Goal: Navigation & Orientation: Find specific page/section

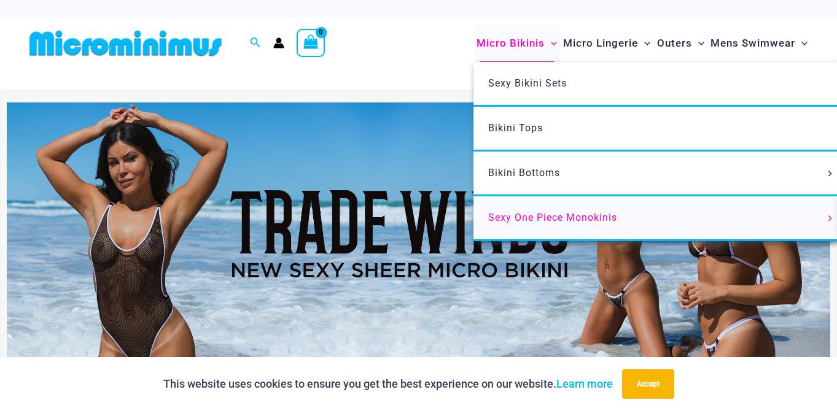
click at [506, 218] on span "Sexy One Piece Monokinis" at bounding box center [552, 218] width 129 height 12
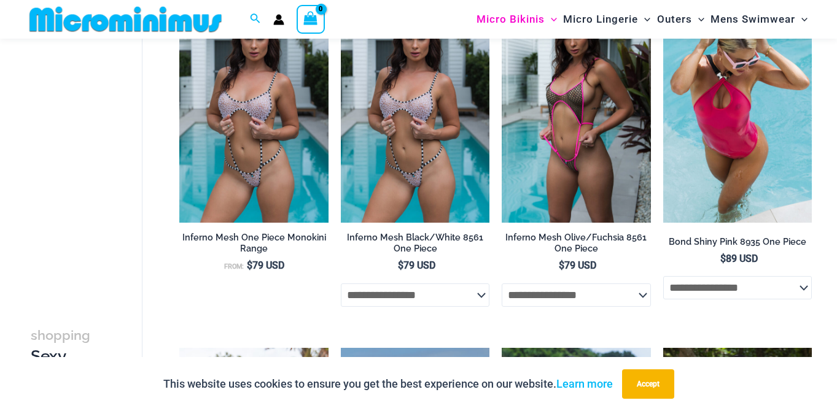
scroll to position [830, 0]
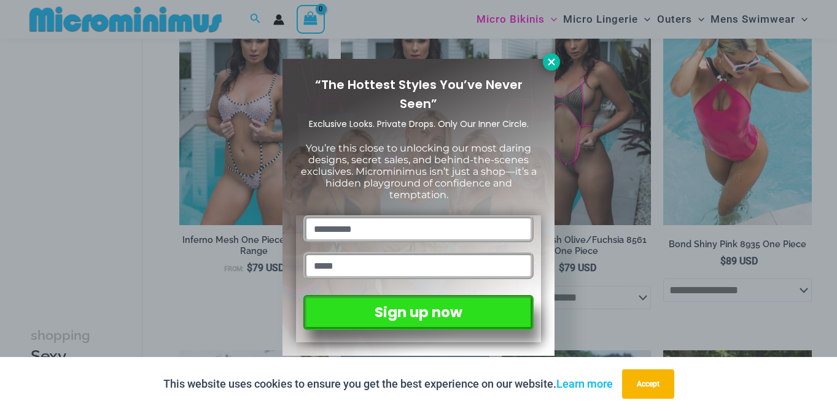
click at [551, 64] on icon at bounding box center [551, 61] width 11 height 11
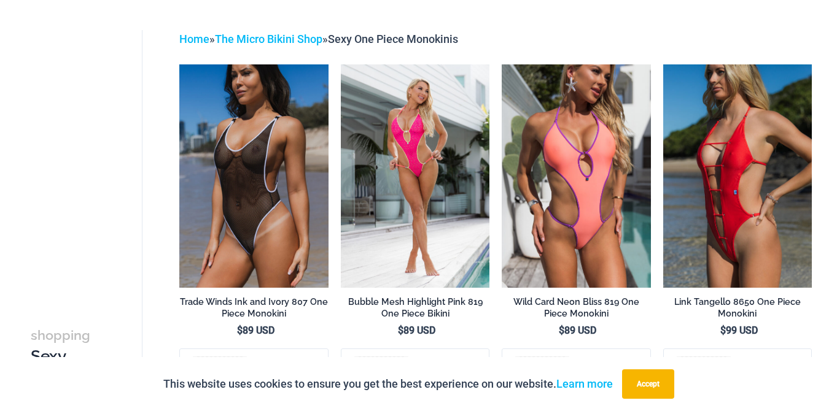
scroll to position [0, 0]
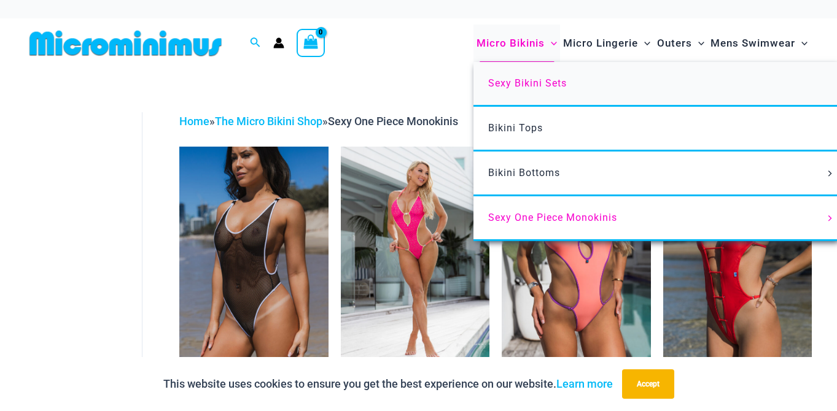
click at [516, 86] on span "Sexy Bikini Sets" at bounding box center [527, 83] width 79 height 12
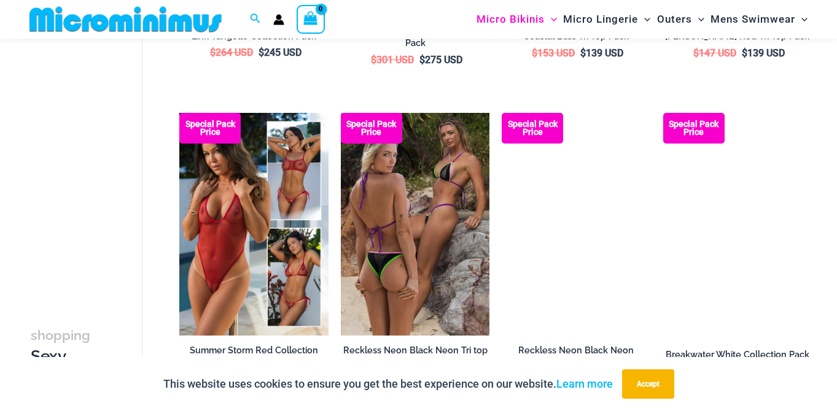
scroll to position [979, 0]
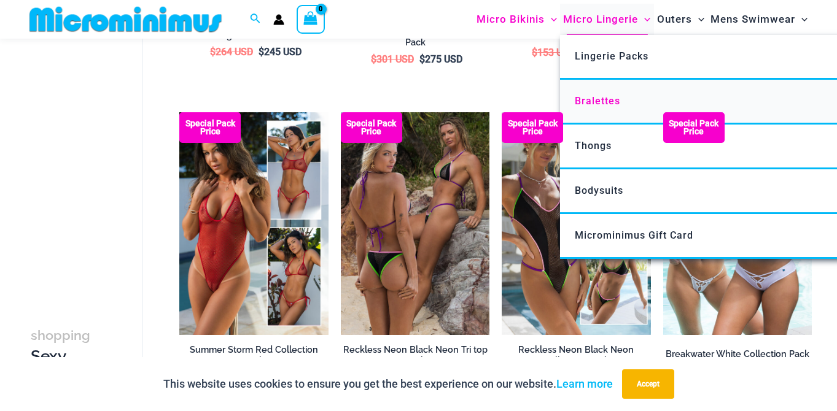
click at [595, 98] on span "Bralettes" at bounding box center [596, 101] width 45 height 12
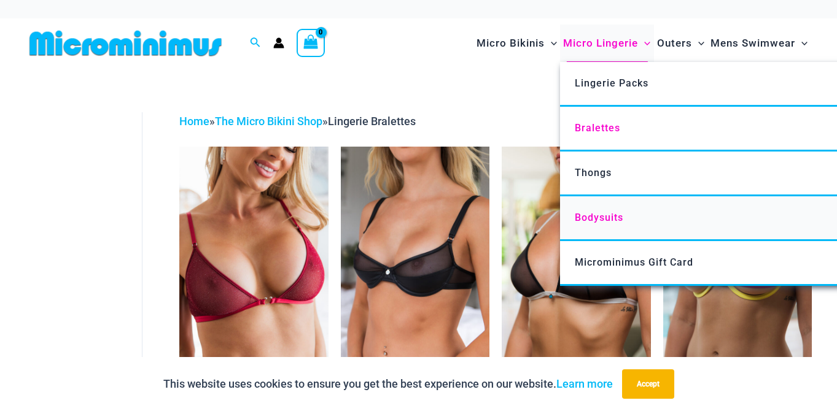
click at [592, 215] on span "Bodysuits" at bounding box center [598, 218] width 48 height 12
